Goal: Task Accomplishment & Management: Manage account settings

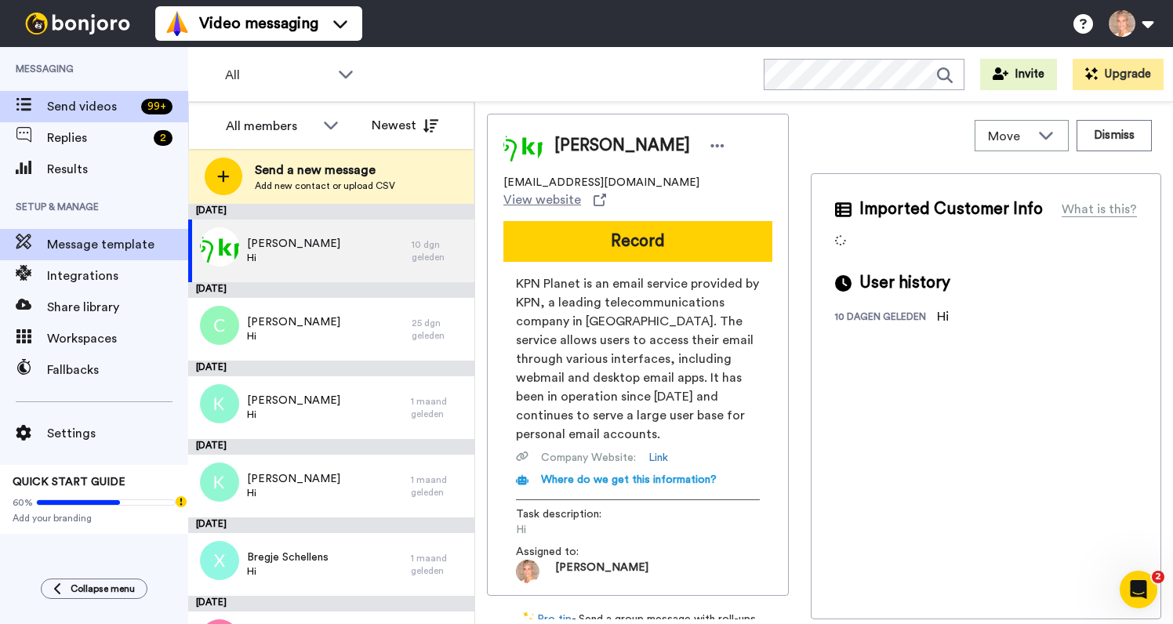
click at [117, 244] on span "Message template" at bounding box center [117, 244] width 141 height 19
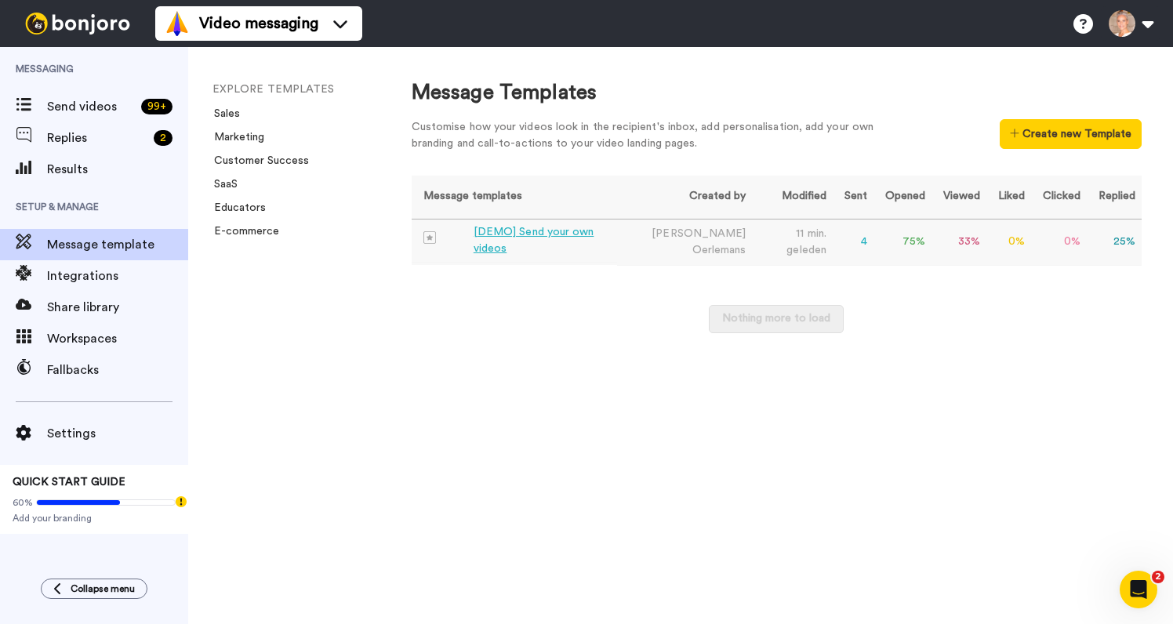
click at [529, 230] on div "[DEMO] Send your own videos" at bounding box center [542, 240] width 137 height 33
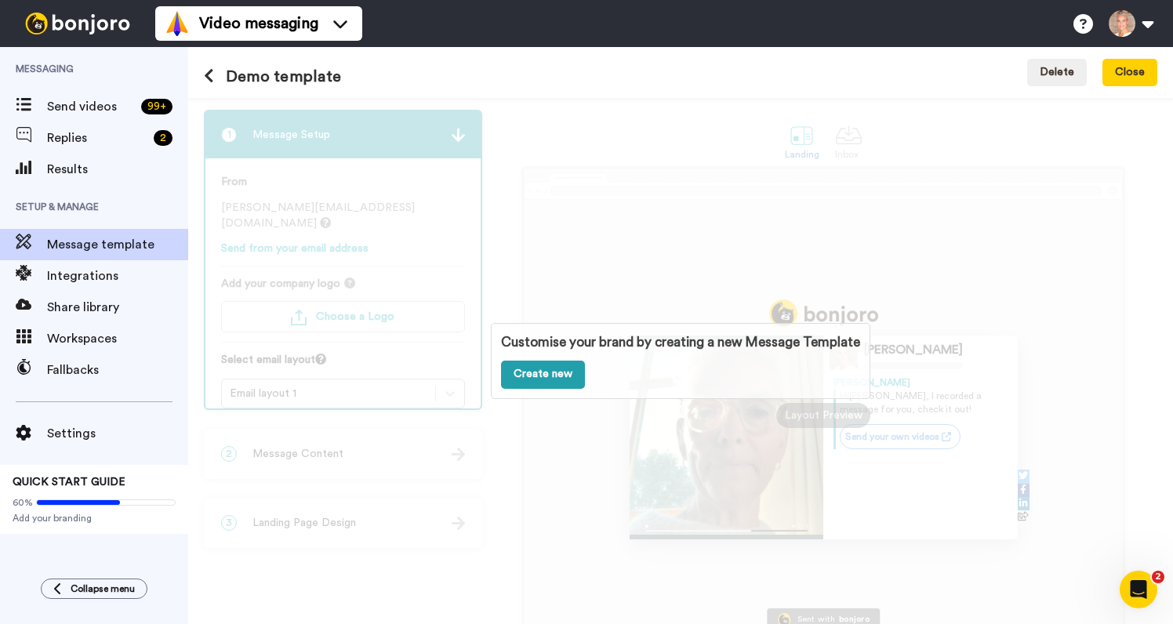
click at [522, 381] on link "Create new" at bounding box center [543, 375] width 84 height 28
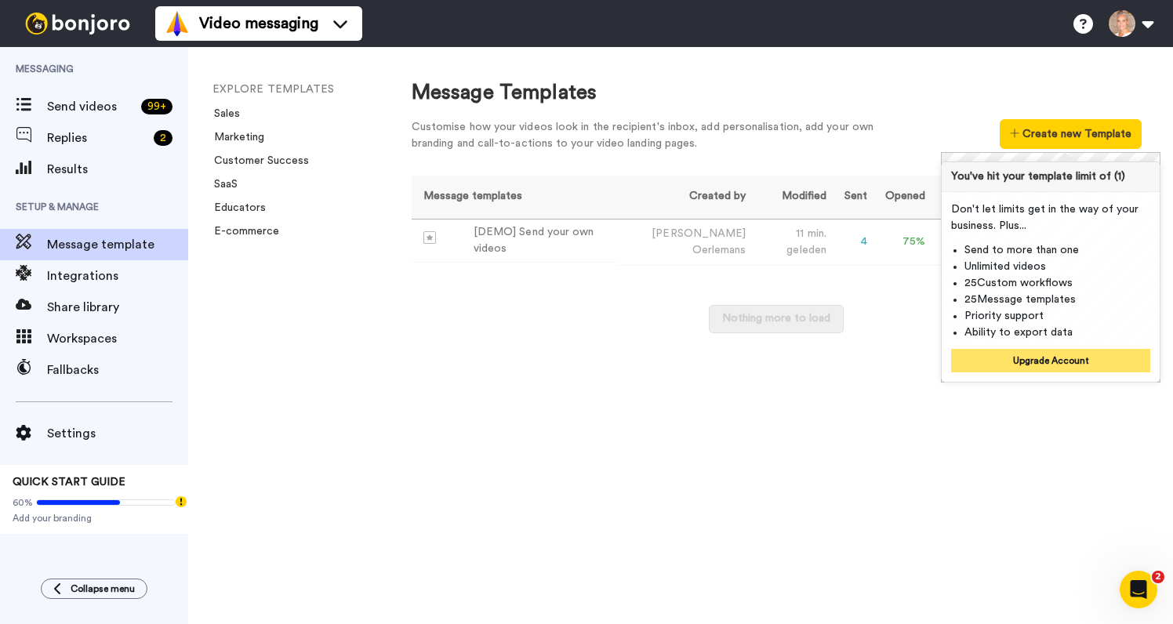
click at [1062, 358] on button "Upgrade Account" at bounding box center [1050, 361] width 199 height 24
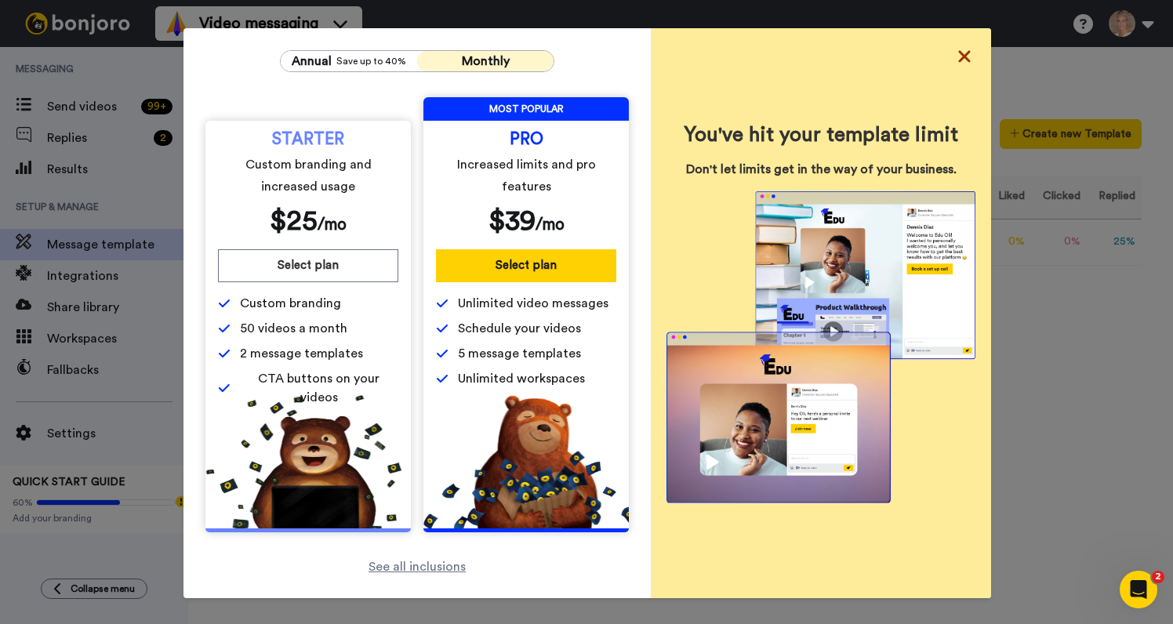
click at [965, 54] on icon at bounding box center [965, 56] width 16 height 19
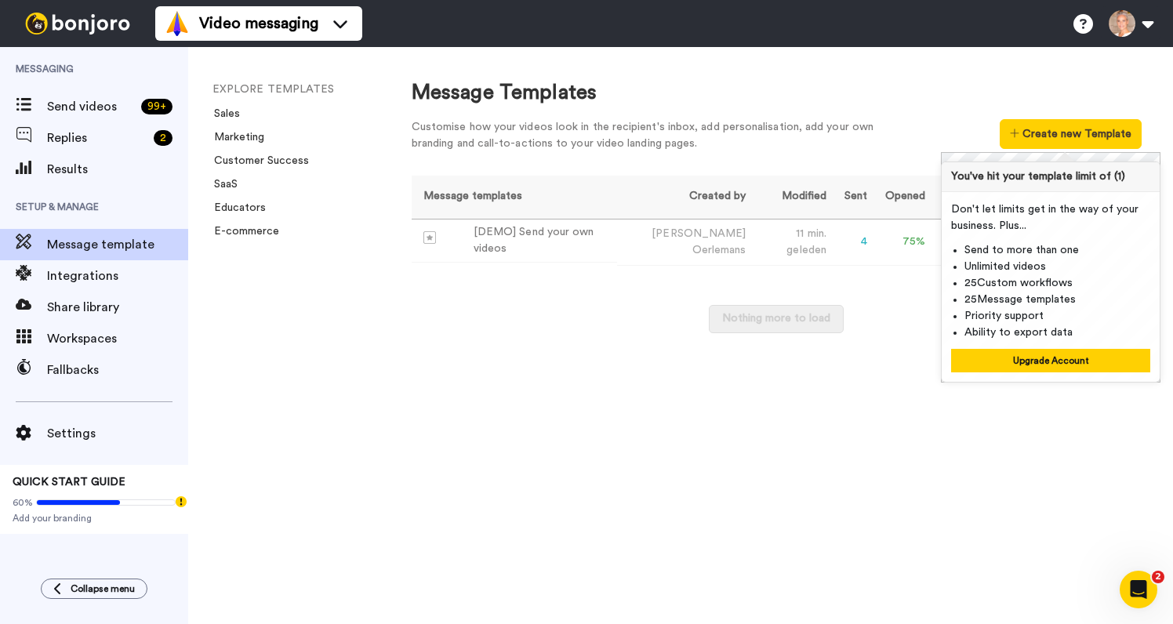
click at [1043, 85] on div "Message Templates" at bounding box center [777, 92] width 730 height 29
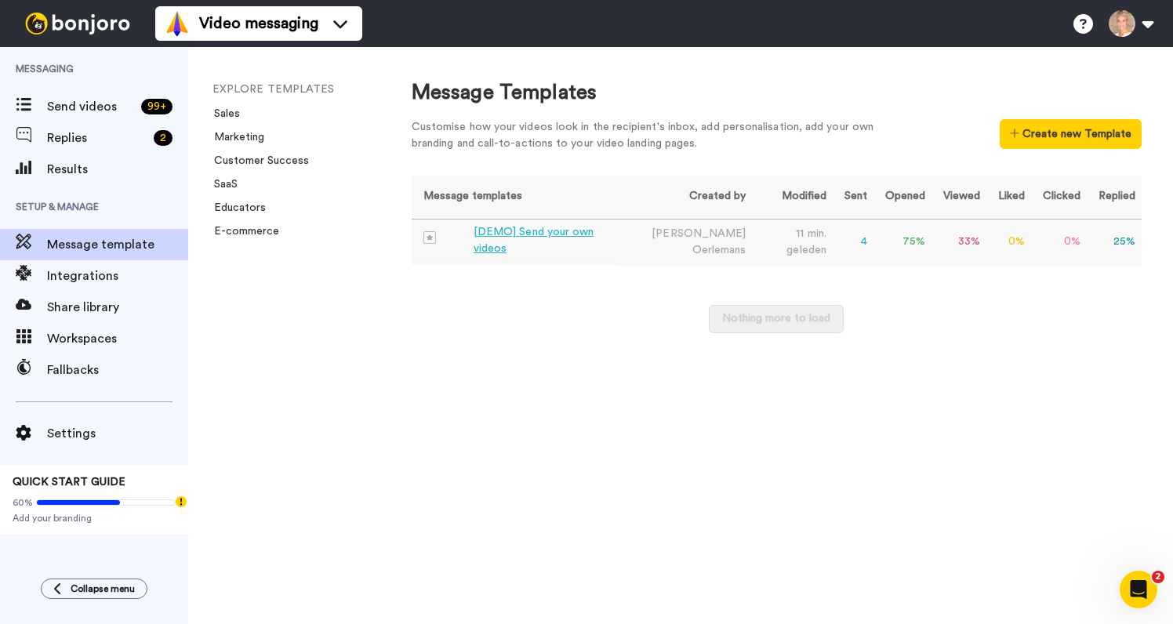
click at [527, 234] on div "[DEMO] Send your own videos" at bounding box center [542, 240] width 137 height 33
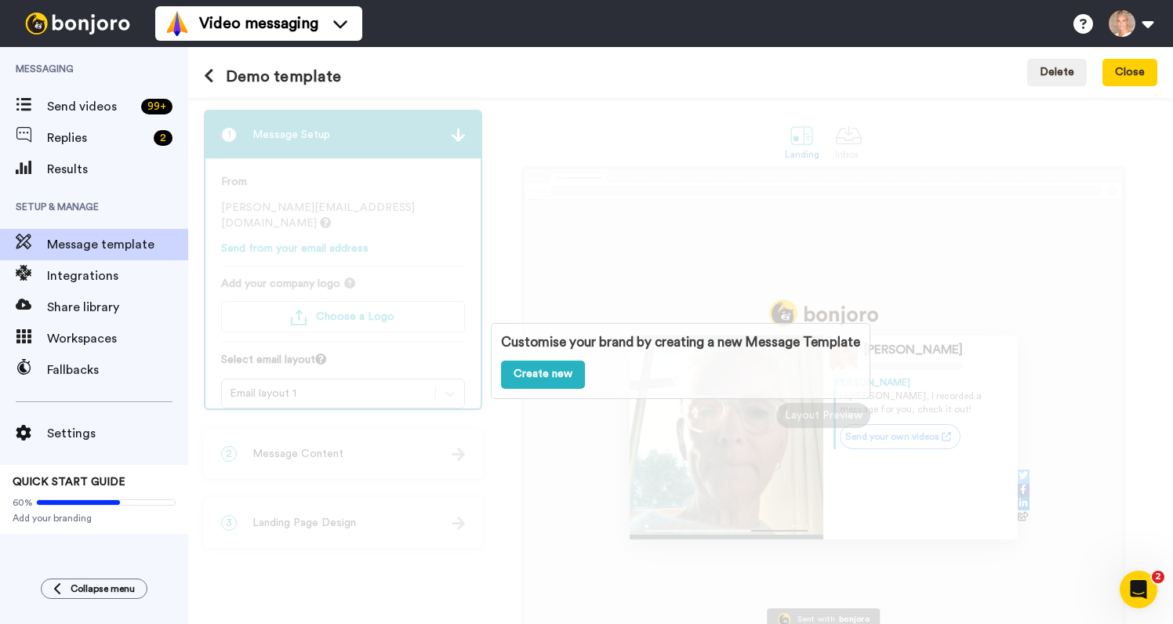
click at [525, 216] on div "Customise your brand by creating a new Message Template Create new" at bounding box center [680, 361] width 985 height 526
click at [546, 427] on div "Customise your brand by creating a new Message Template Create new" at bounding box center [680, 361] width 985 height 526
click at [1121, 78] on button "Close" at bounding box center [1130, 73] width 55 height 28
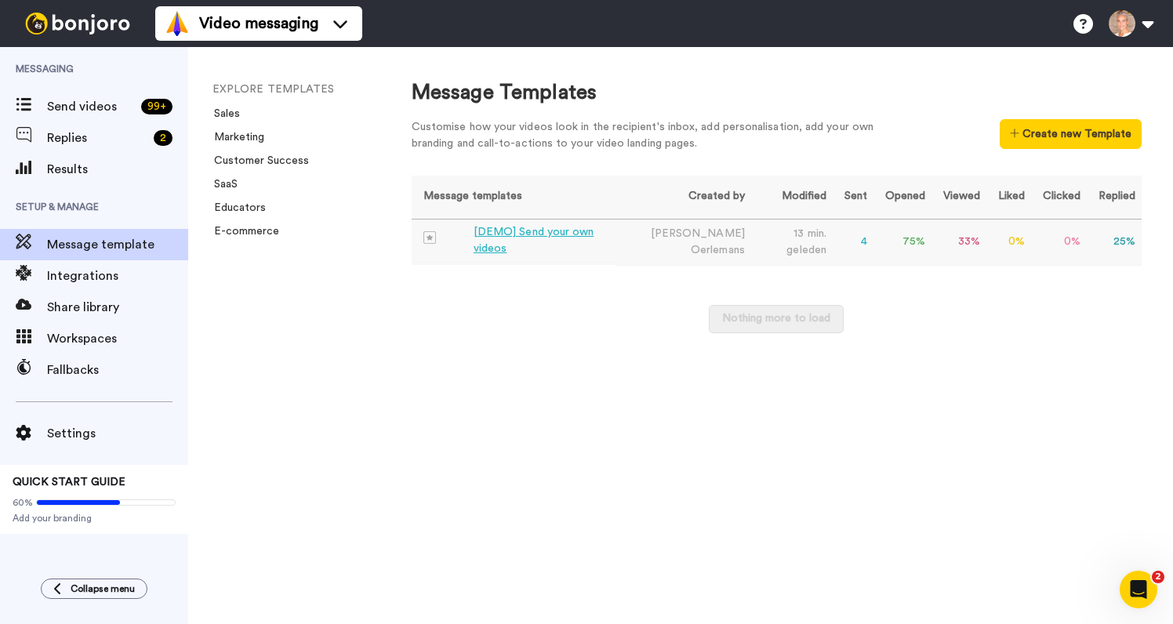
click at [498, 227] on div "[DEMO] Send your own videos" at bounding box center [542, 240] width 136 height 33
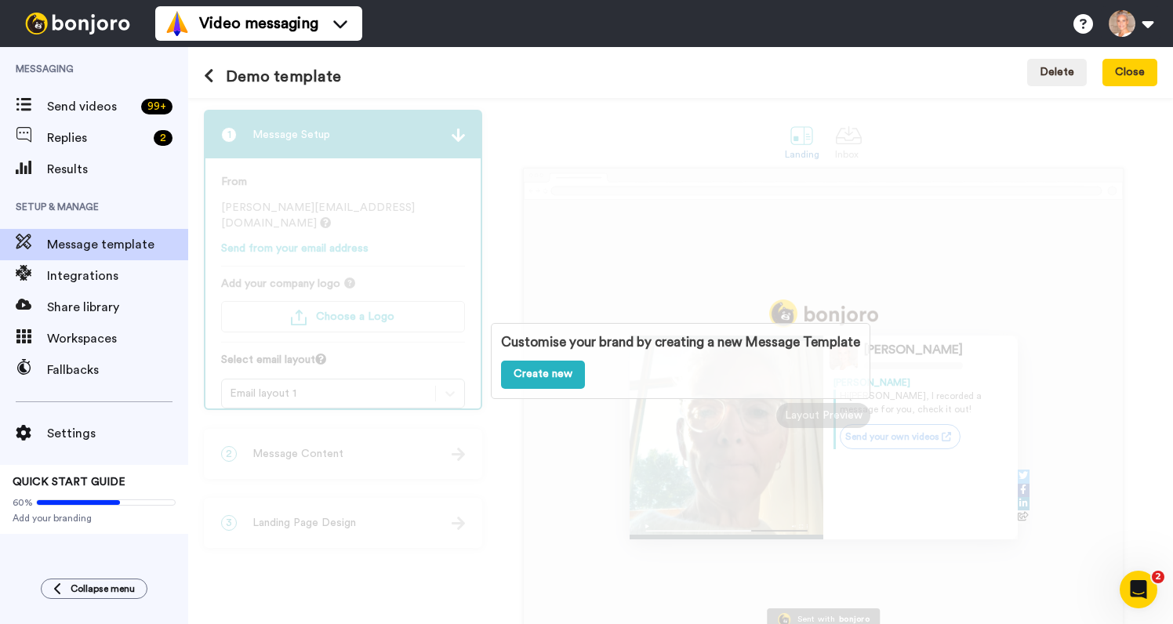
click at [525, 466] on div "Customise your brand by creating a new Message Template Create new" at bounding box center [680, 361] width 985 height 526
click at [600, 146] on div "Customise your brand by creating a new Message Template Create new" at bounding box center [680, 361] width 985 height 526
click at [1048, 67] on button "Delete" at bounding box center [1057, 73] width 60 height 28
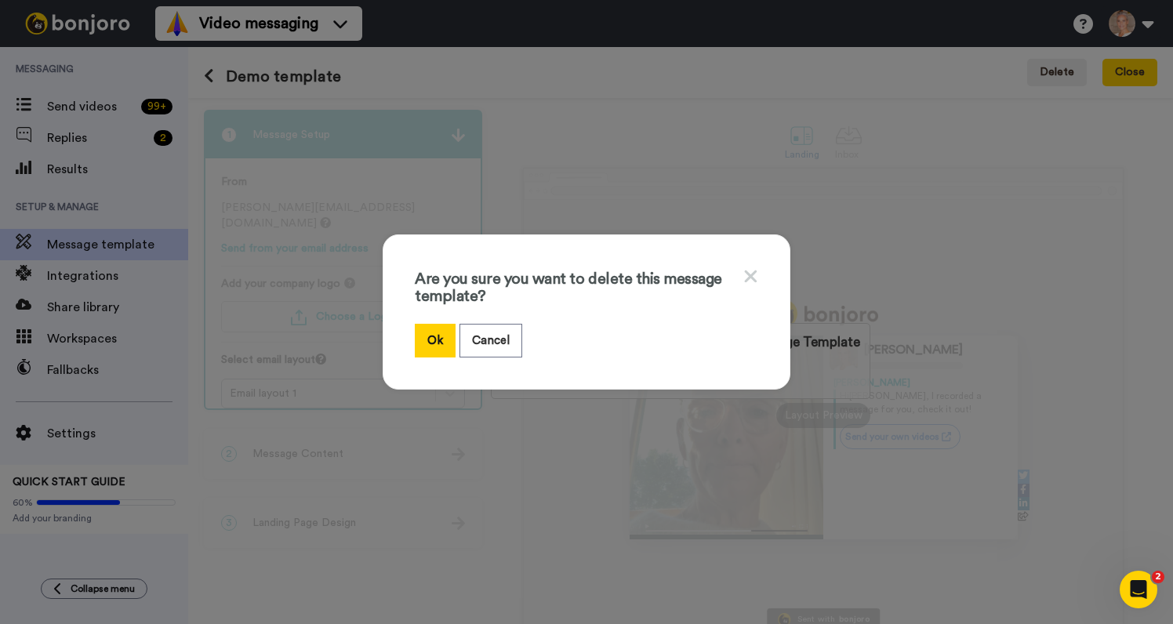
click at [750, 278] on icon at bounding box center [751, 277] width 13 height 13
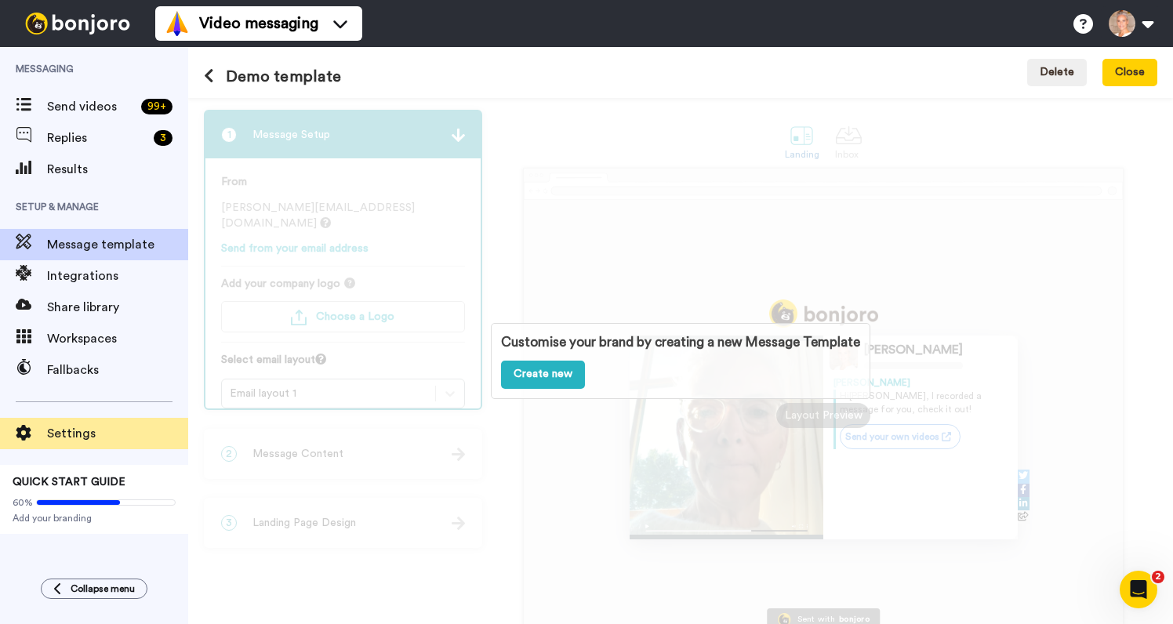
click at [61, 440] on span "Settings" at bounding box center [117, 433] width 141 height 19
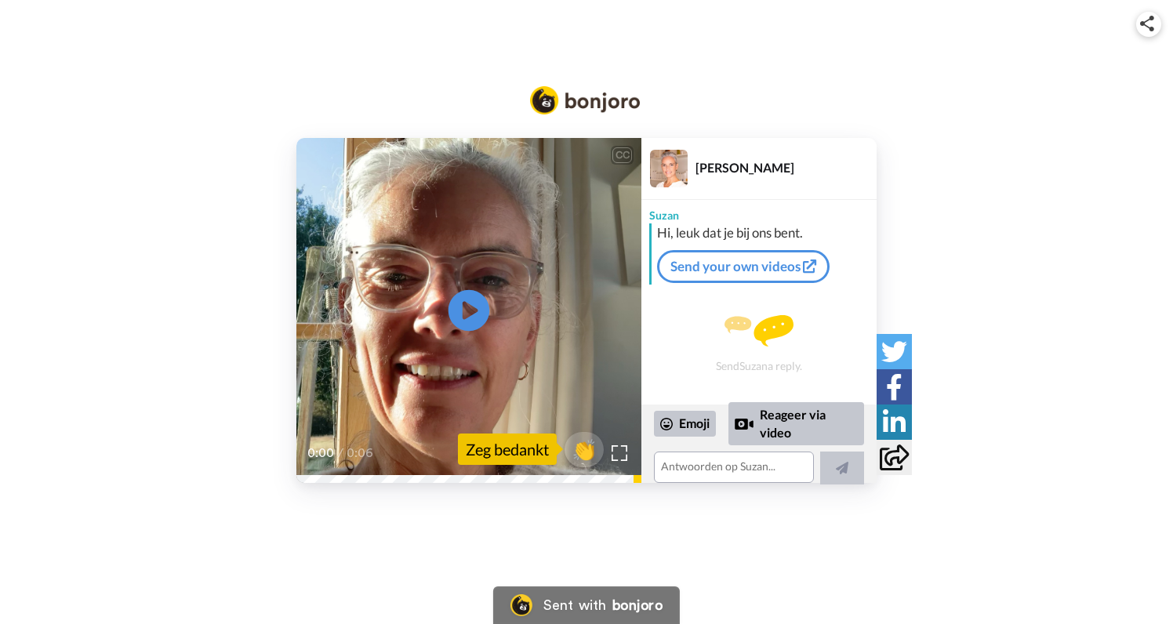
click at [471, 309] on icon "Play/Pause" at bounding box center [470, 310] width 42 height 75
click at [892, 456] on icon at bounding box center [894, 458] width 29 height 26
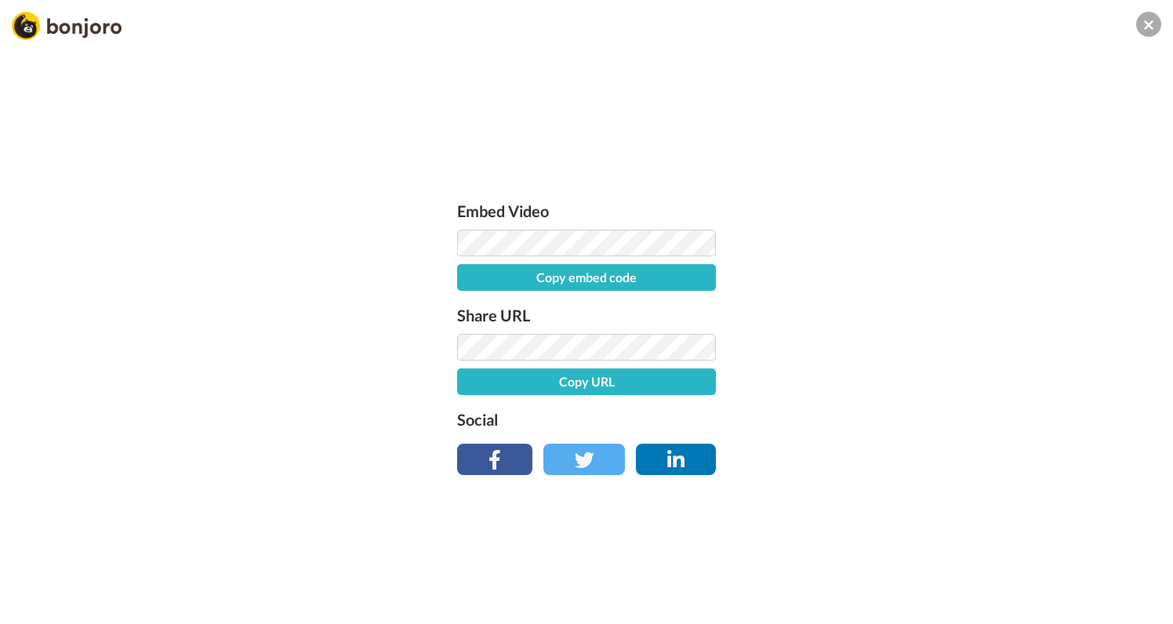
click at [507, 453] on li at bounding box center [494, 459] width 75 height 31
click at [1147, 22] on icon at bounding box center [1148, 24] width 9 height 15
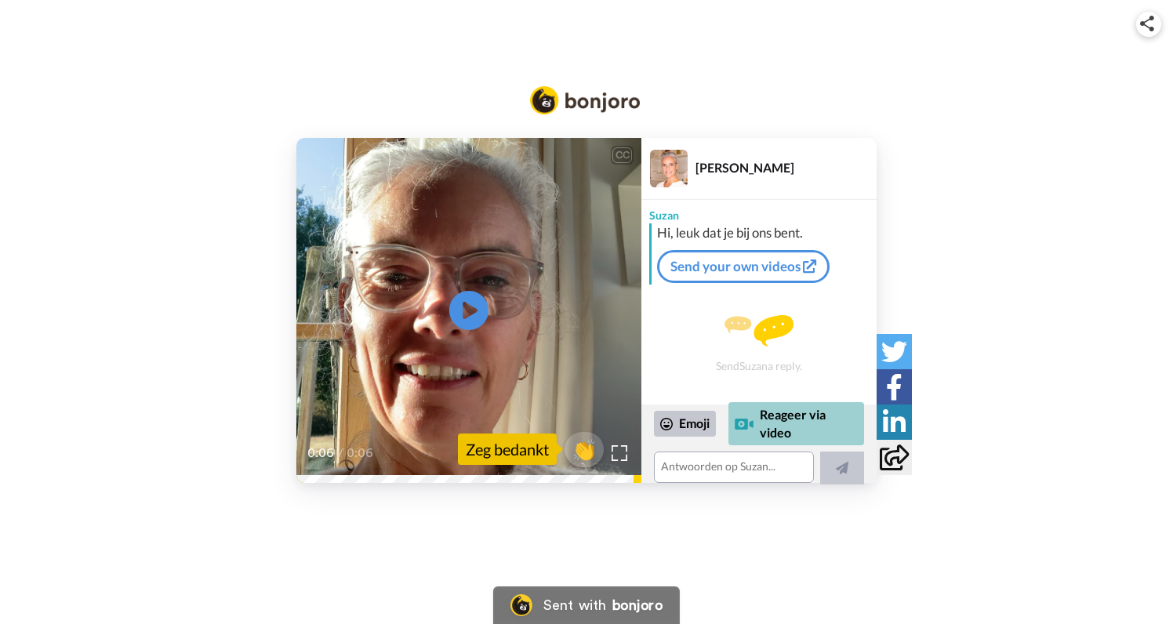
click at [778, 420] on div "Reageer via video" at bounding box center [797, 423] width 136 height 43
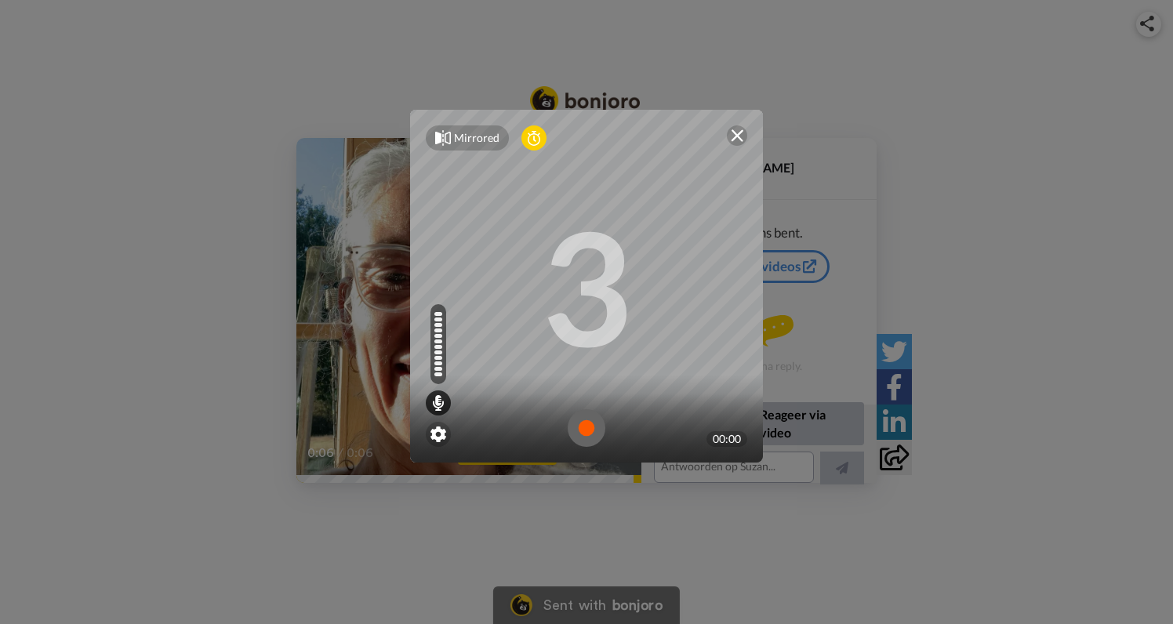
click at [588, 426] on img at bounding box center [587, 428] width 38 height 38
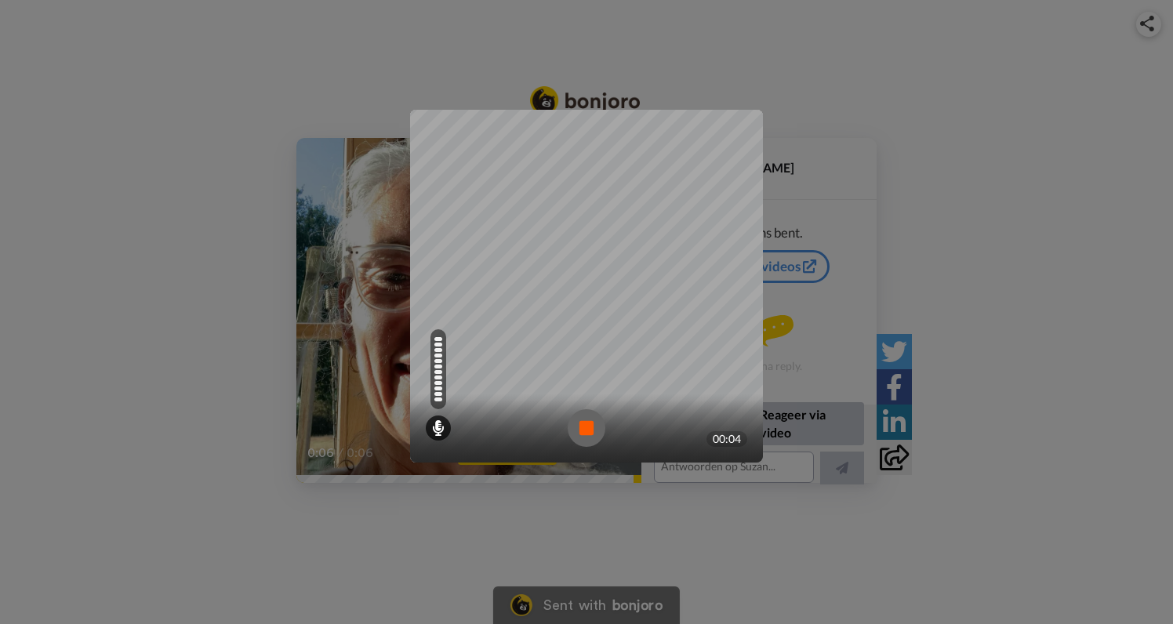
click at [587, 427] on img at bounding box center [587, 428] width 38 height 38
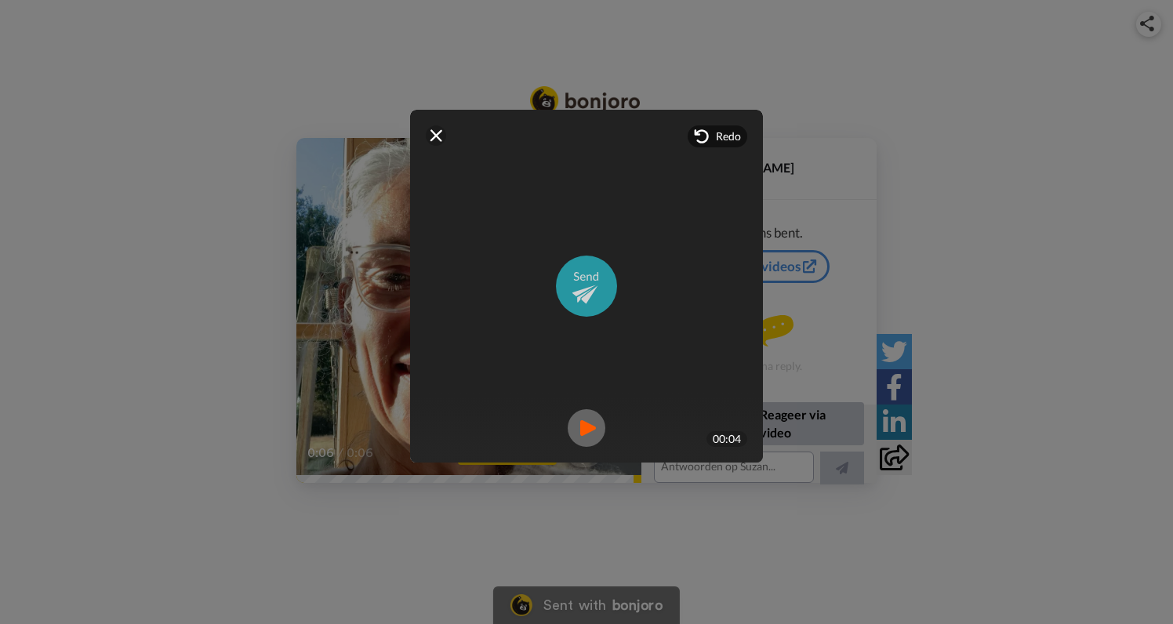
click at [589, 293] on img at bounding box center [586, 286] width 61 height 61
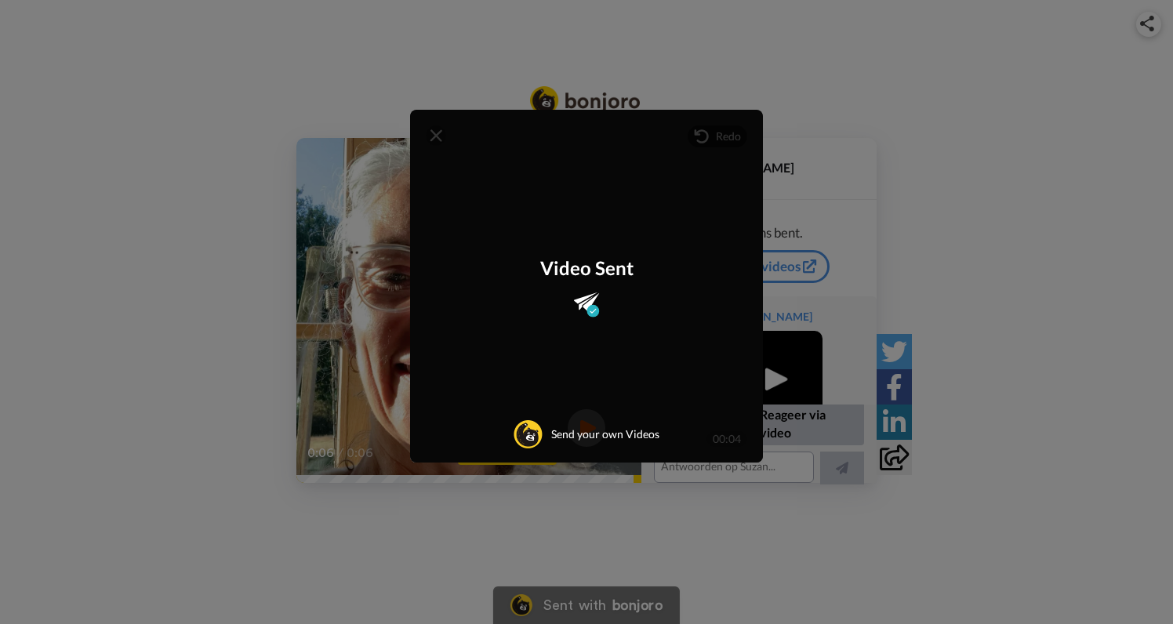
scroll to position [60, 0]
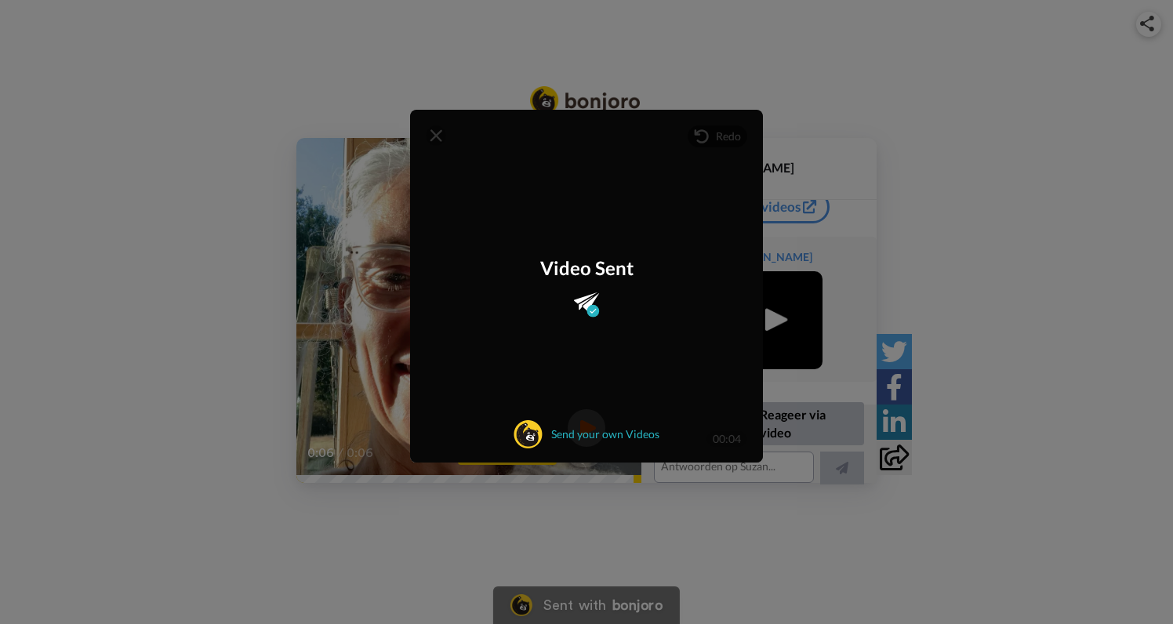
click at [595, 434] on link "Send your own Videos" at bounding box center [586, 434] width 145 height 28
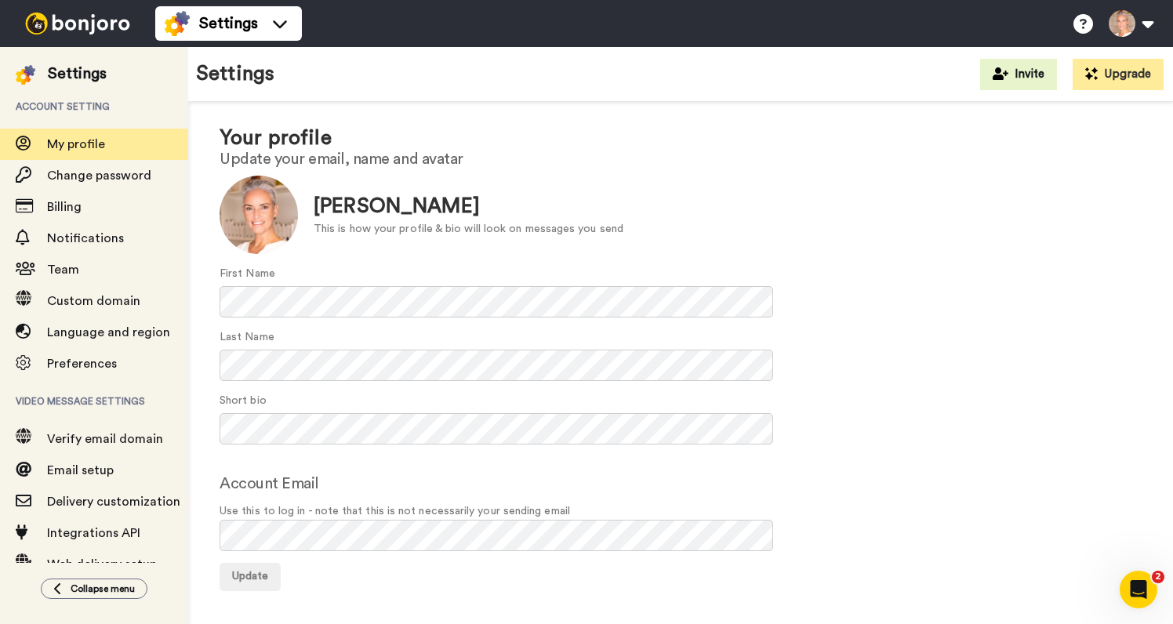
scroll to position [21, 0]
click at [98, 471] on span "Email setup" at bounding box center [80, 470] width 67 height 13
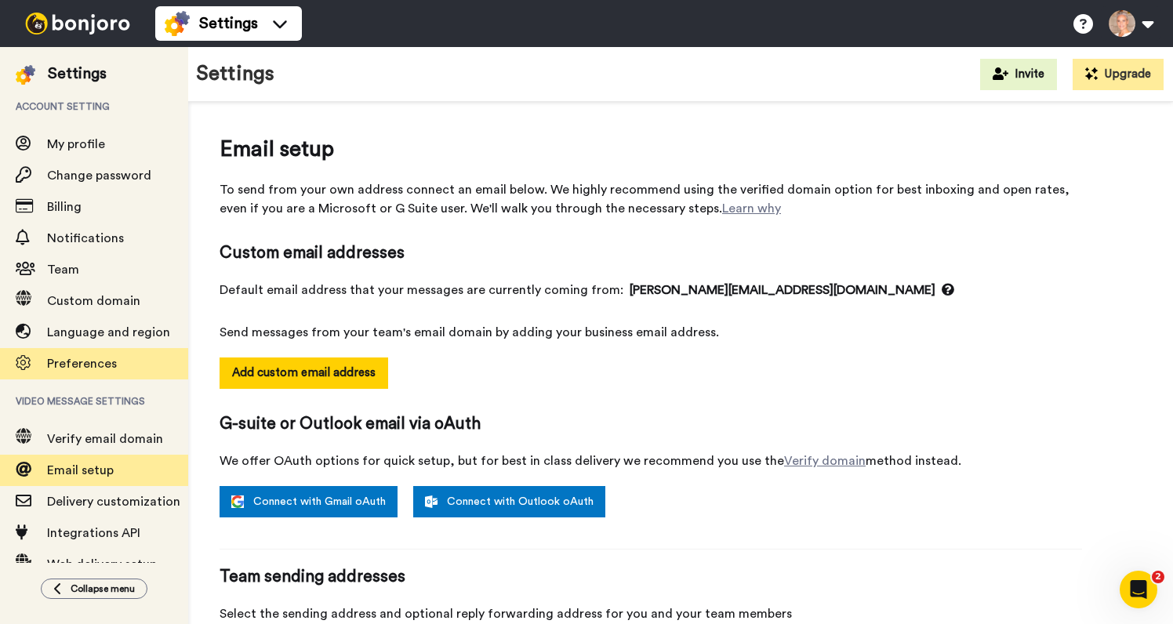
click at [83, 362] on span "Preferences" at bounding box center [82, 364] width 70 height 13
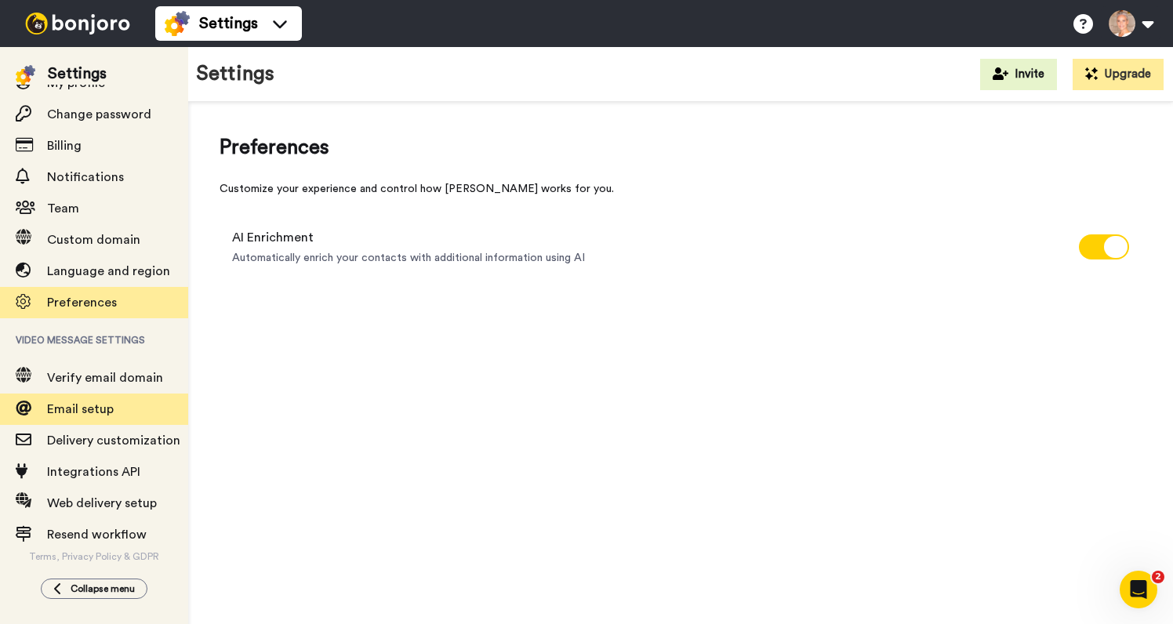
scroll to position [62, 0]
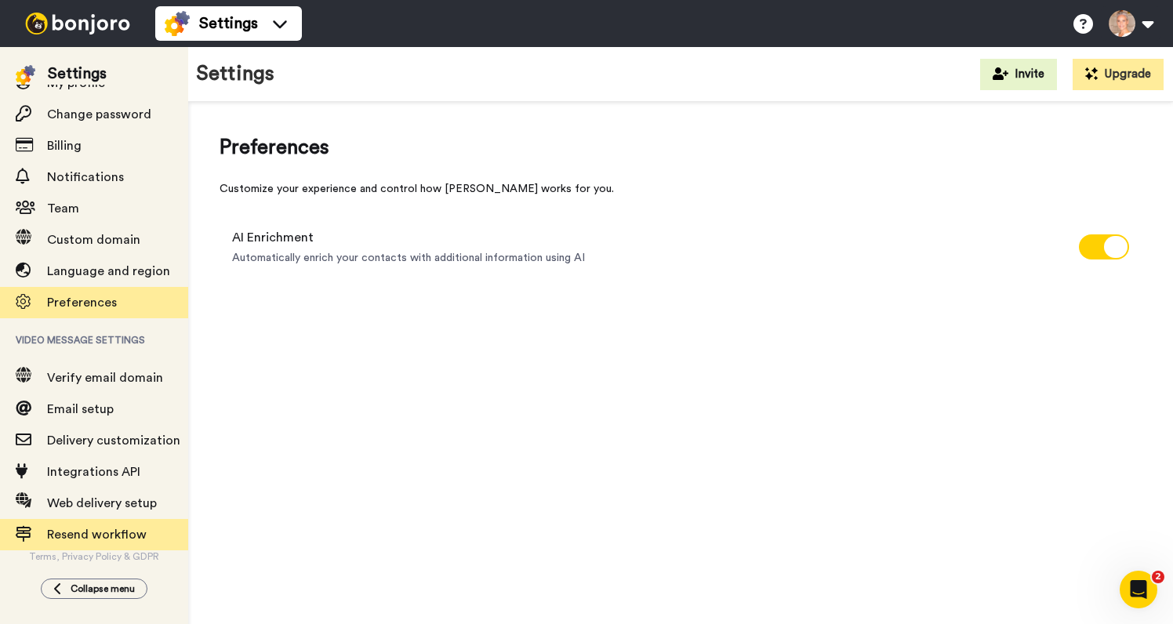
click at [83, 536] on span "Resend workflow" at bounding box center [97, 535] width 100 height 13
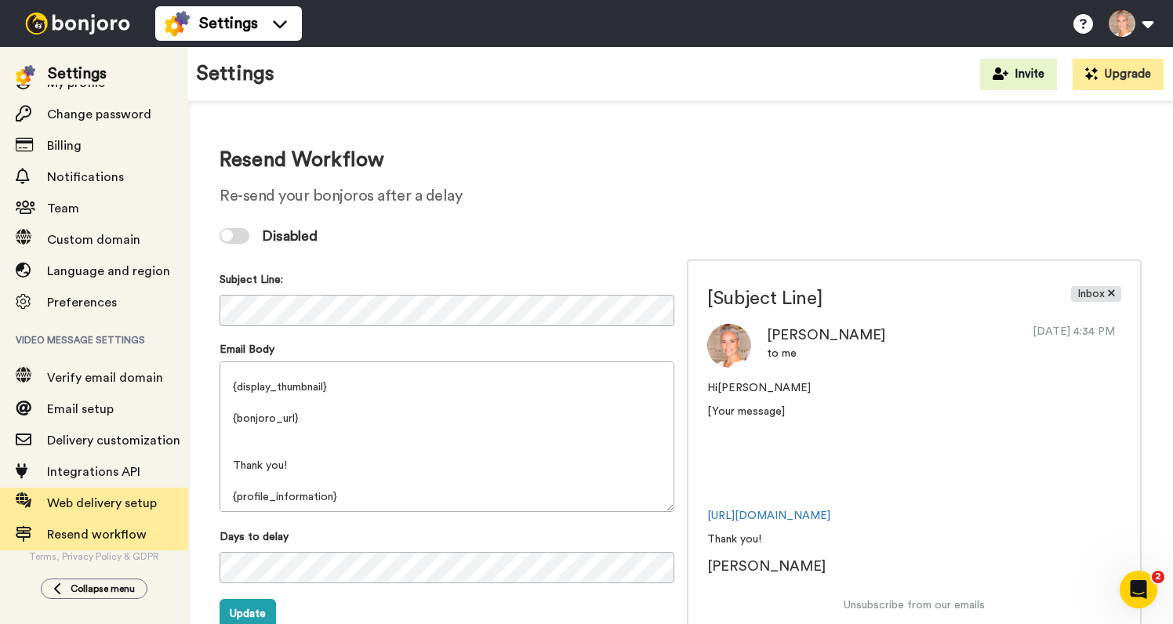
click at [89, 500] on span "Web delivery setup" at bounding box center [102, 503] width 110 height 13
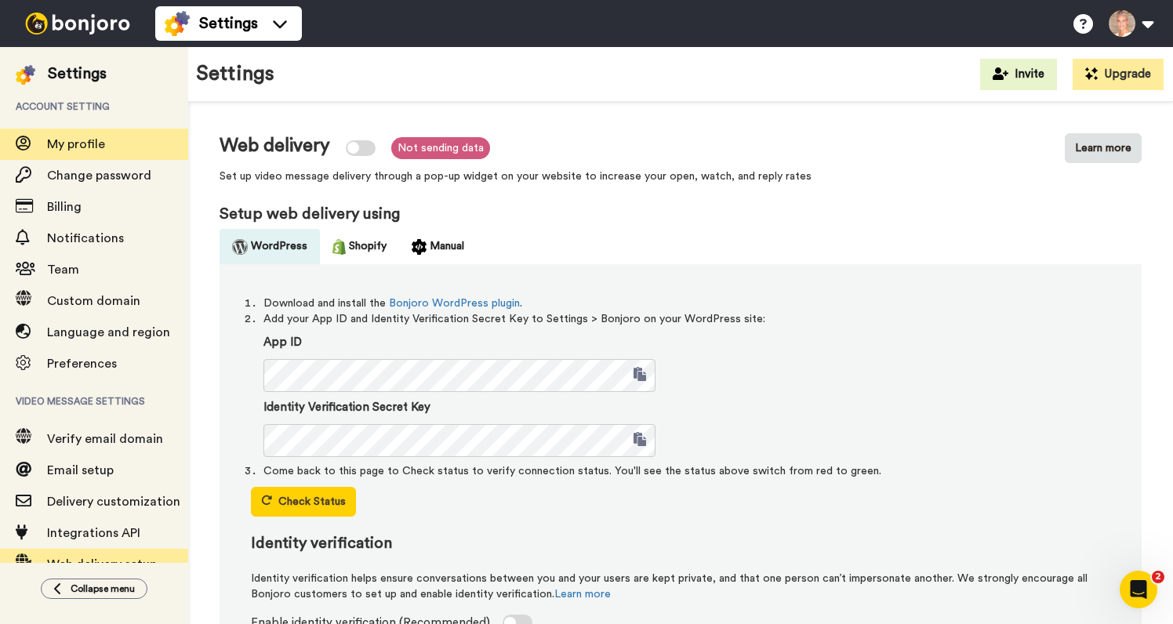
click at [93, 149] on span "My profile" at bounding box center [76, 144] width 58 height 13
